Goal: Navigation & Orientation: Find specific page/section

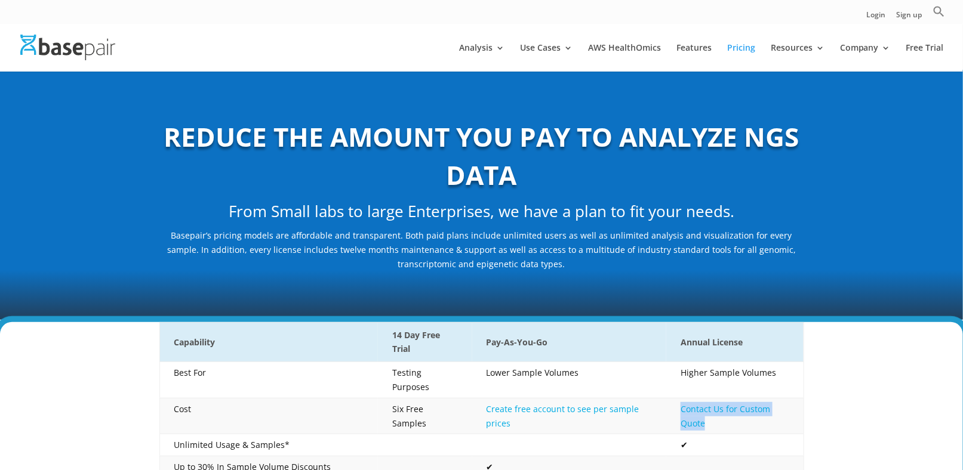
click at [40, 57] on img at bounding box center [67, 48] width 95 height 26
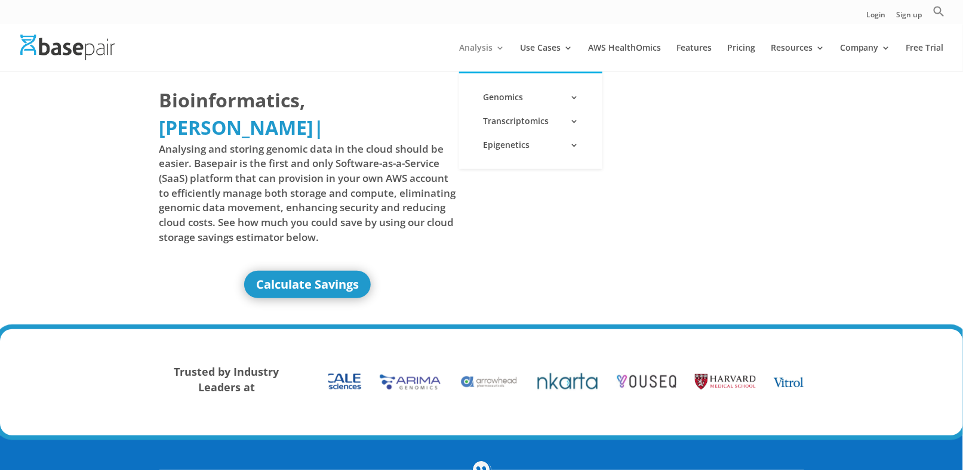
click at [482, 47] on link "Analysis" at bounding box center [481, 58] width 45 height 28
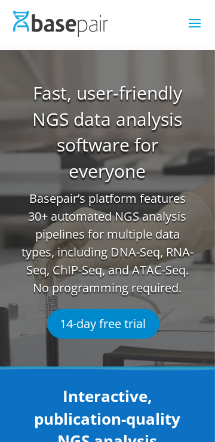
click at [197, 26] on span at bounding box center [194, 30] width 19 height 33
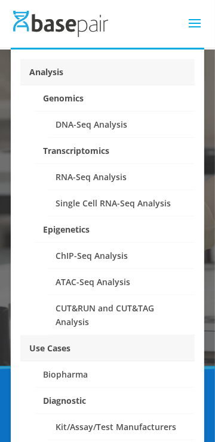
click at [189, 30] on span at bounding box center [194, 30] width 19 height 33
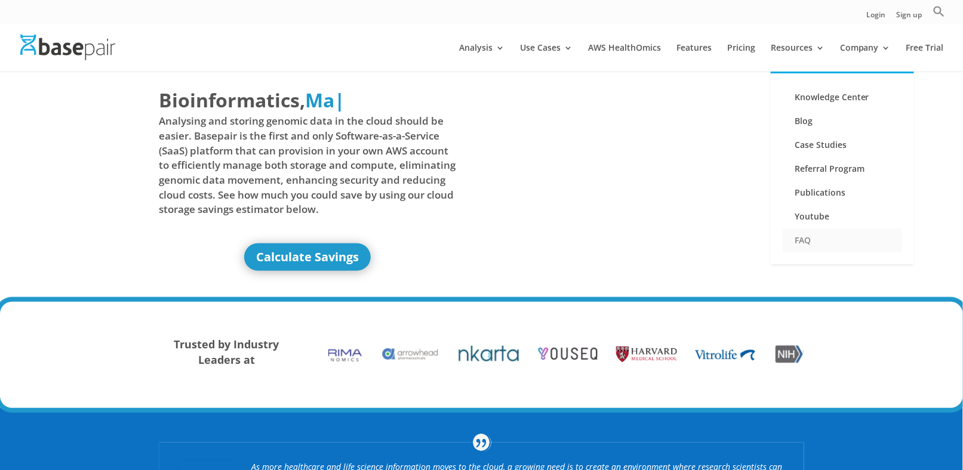
click at [809, 236] on link "FAQ" at bounding box center [842, 241] width 119 height 24
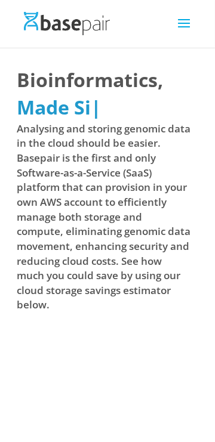
click at [187, 20] on span at bounding box center [183, 30] width 19 height 33
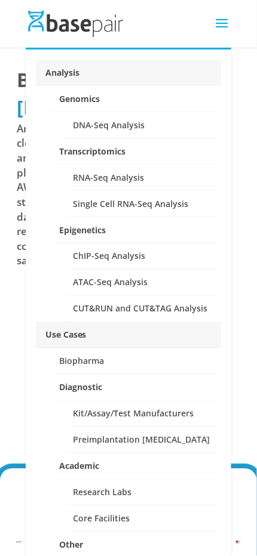
click at [216, 27] on span at bounding box center [221, 30] width 19 height 33
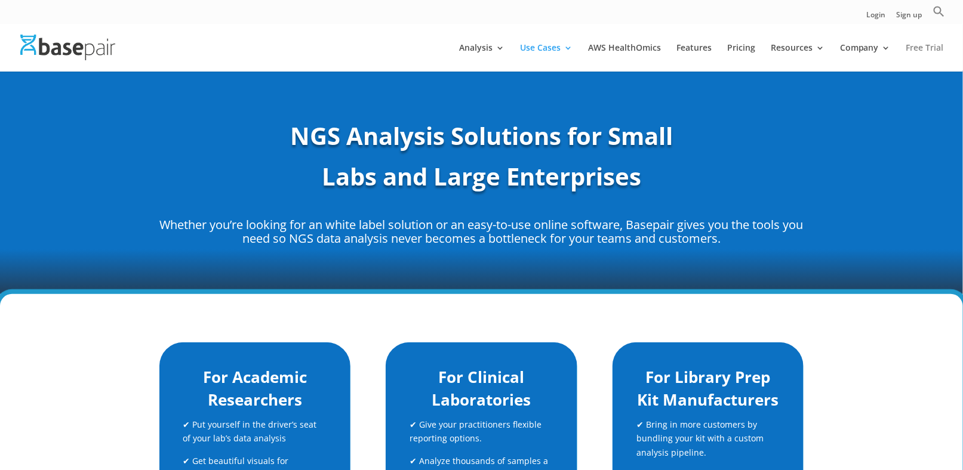
click at [763, 45] on link "Free Trial" at bounding box center [925, 58] width 38 height 28
click at [909, 11] on link "Sign up" at bounding box center [910, 17] width 26 height 13
click at [876, 14] on link "Login" at bounding box center [876, 17] width 19 height 13
